Goal: Communication & Community: Answer question/provide support

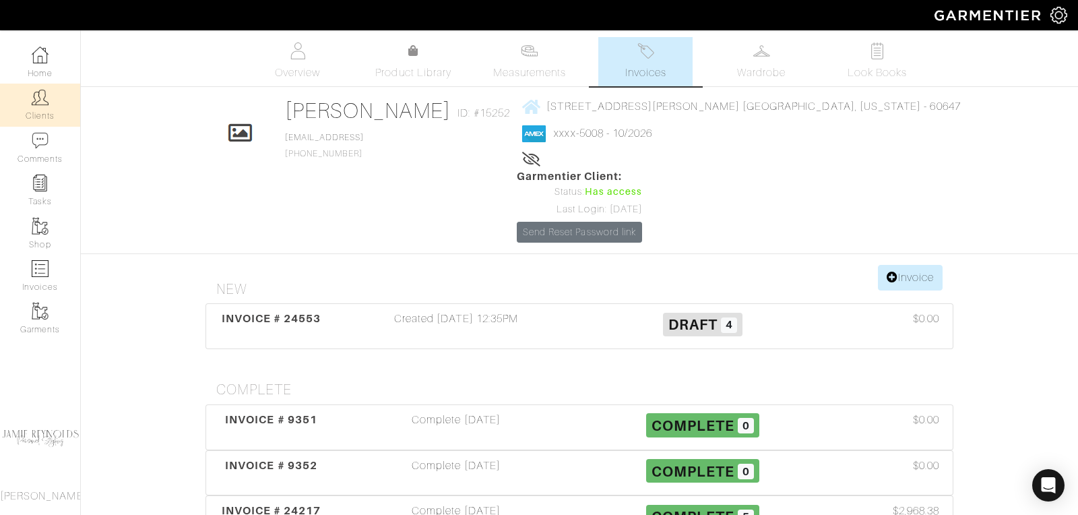
click at [37, 111] on link "Clients" at bounding box center [40, 105] width 80 height 42
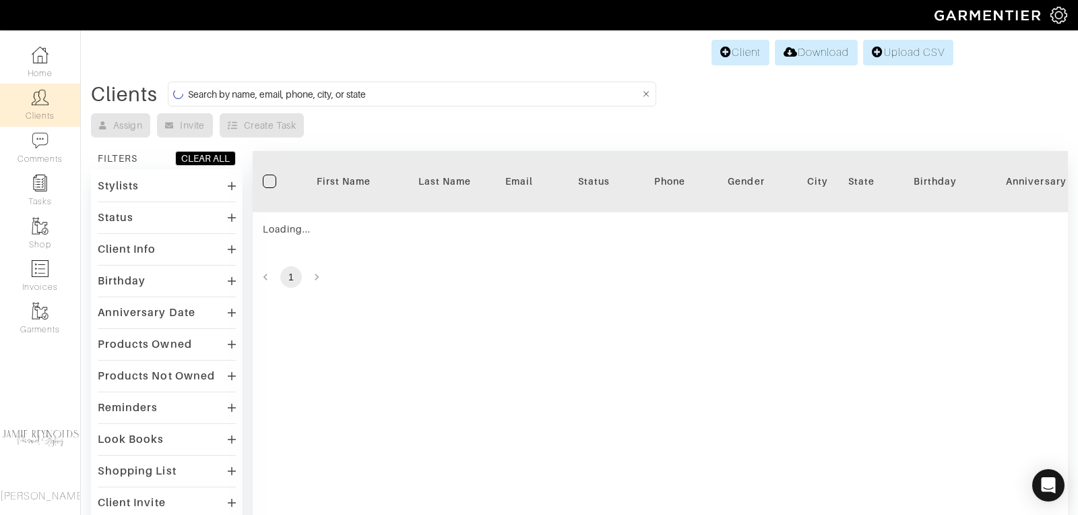
click at [227, 88] on input at bounding box center [414, 94] width 452 height 17
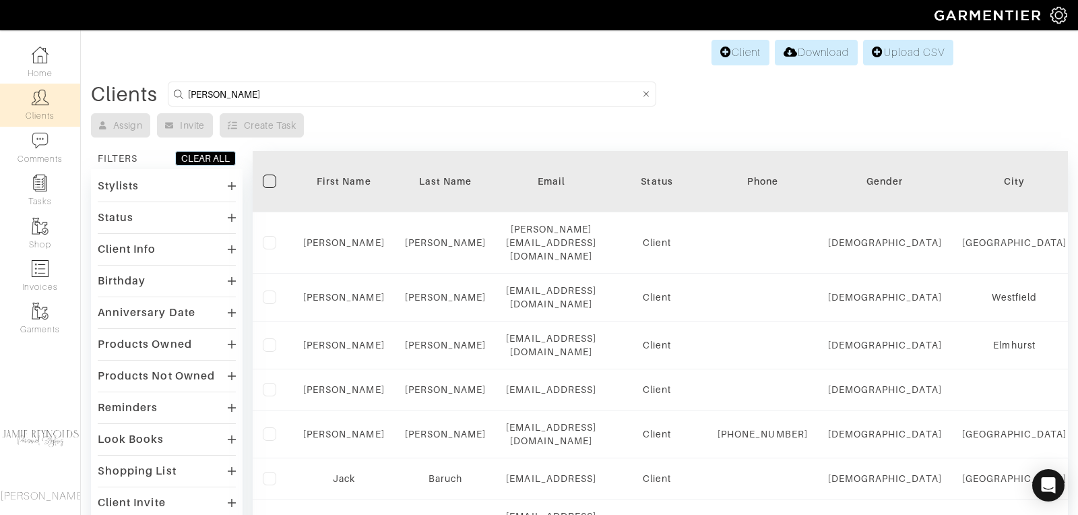
type input "[PERSON_NAME]"
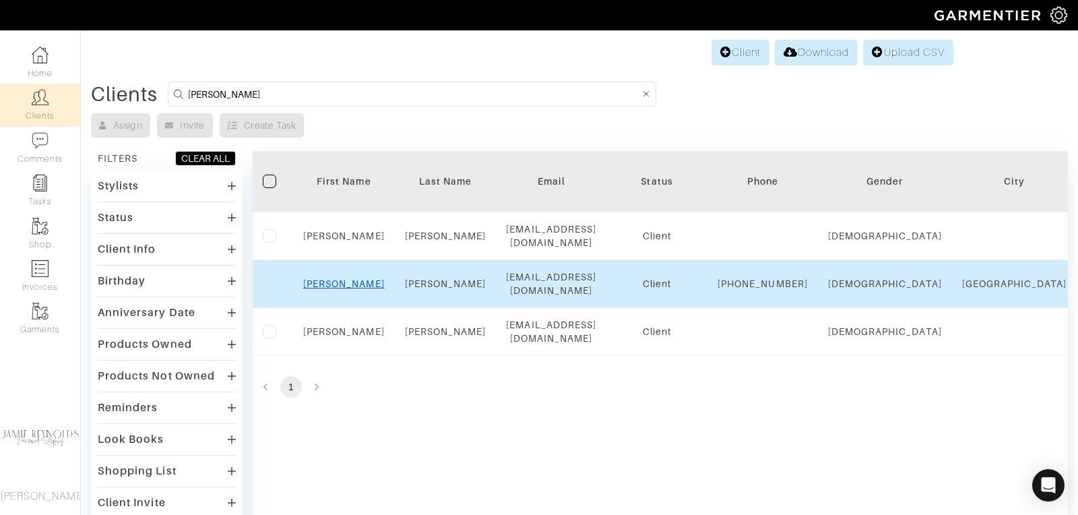
click at [346, 284] on link "[PERSON_NAME]" at bounding box center [344, 283] width 82 height 11
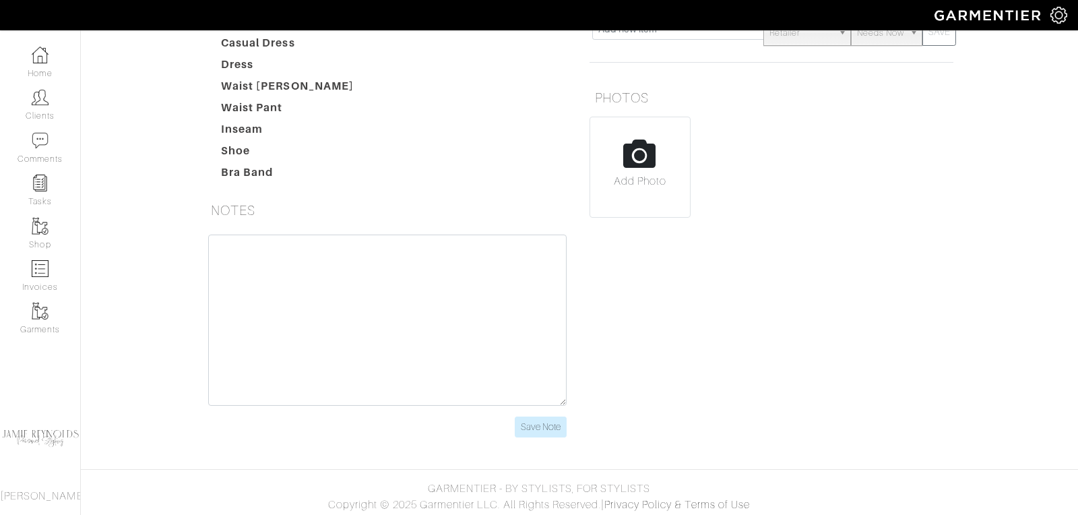
scroll to position [300, 0]
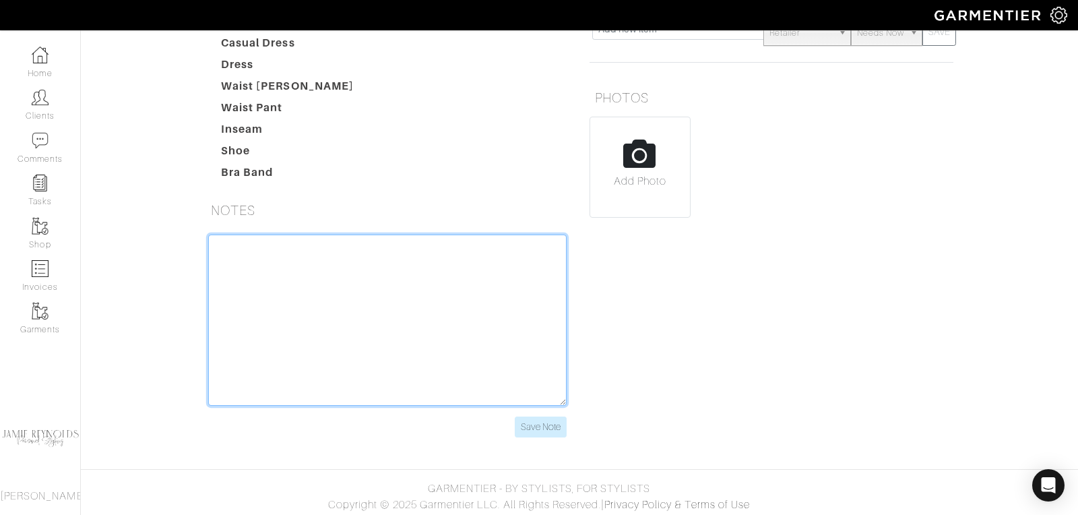
click at [254, 258] on textarea at bounding box center [387, 320] width 359 height 171
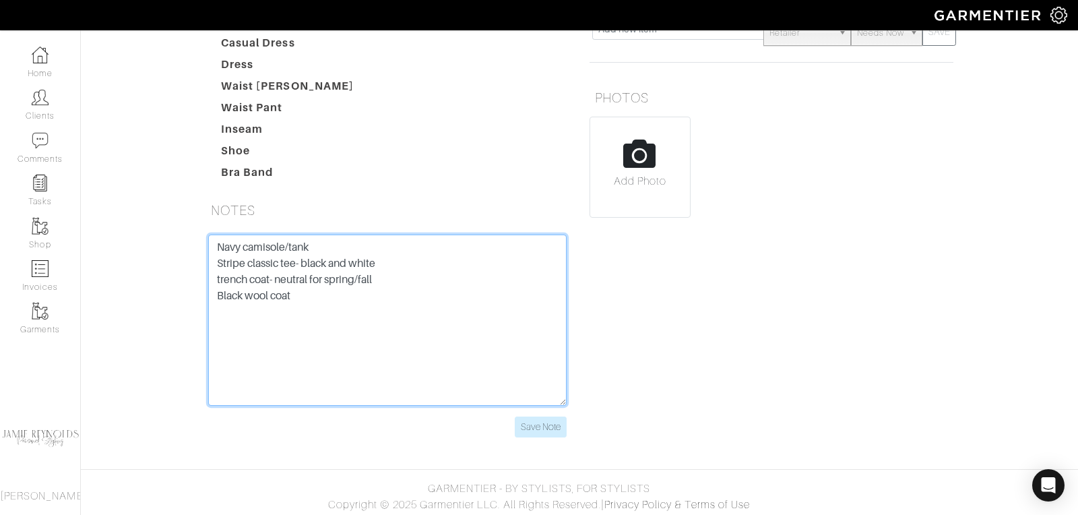
type textarea "Navy camisole/tank Stripe classic tee- black and white trench coat- neutral for…"
